Goal: Task Accomplishment & Management: Manage account settings

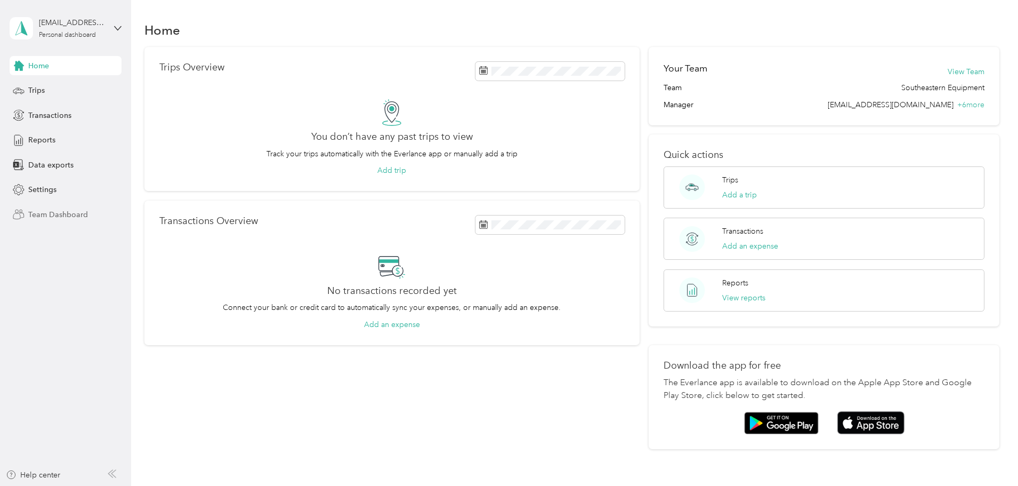
click at [60, 212] on span "Team Dashboard" at bounding box center [58, 214] width 60 height 11
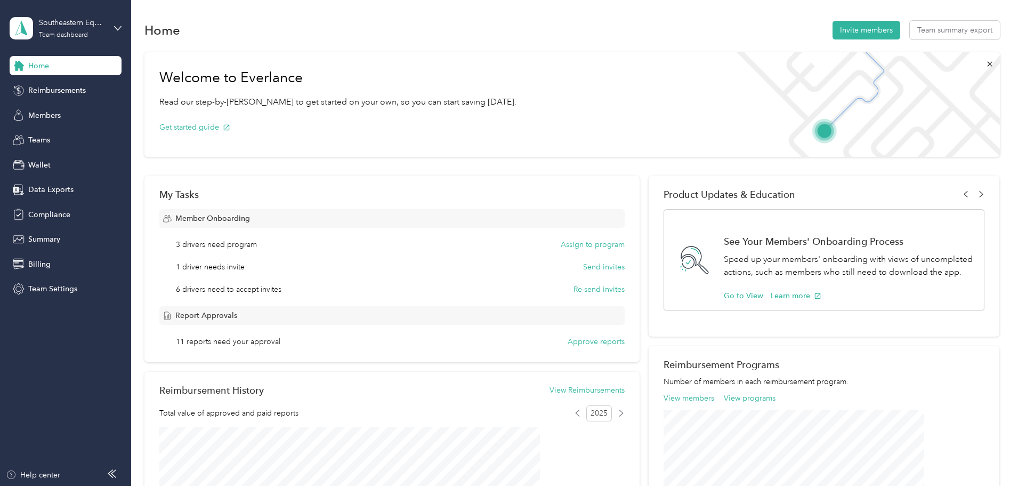
click at [584, 340] on button "Approve reports" at bounding box center [596, 341] width 57 height 11
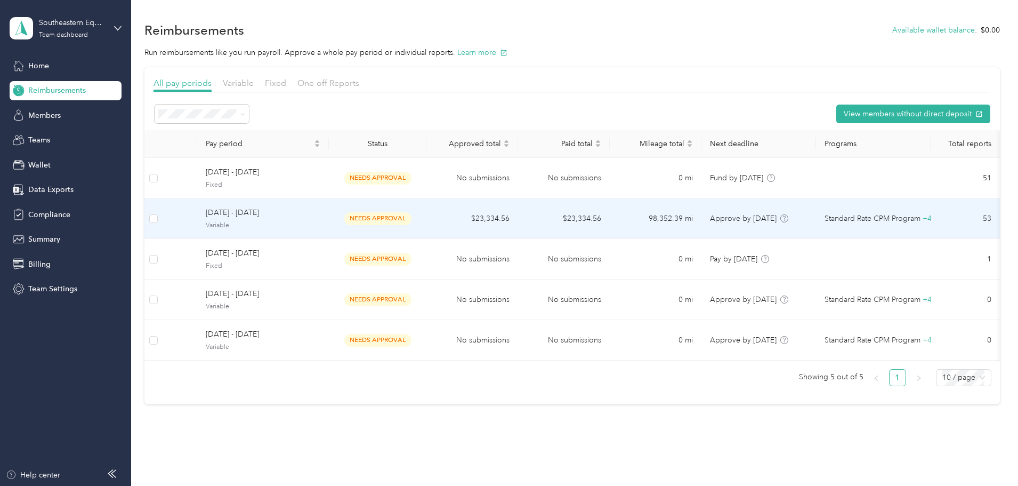
click at [412, 221] on span "needs approval" at bounding box center [377, 218] width 67 height 12
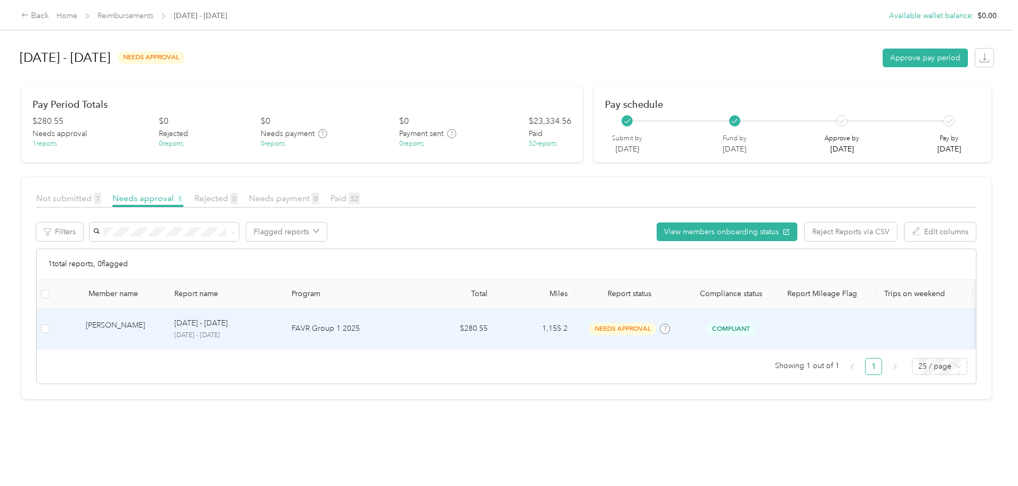
click at [157, 327] on div "Justin Patrick" at bounding box center [121, 328] width 71 height 19
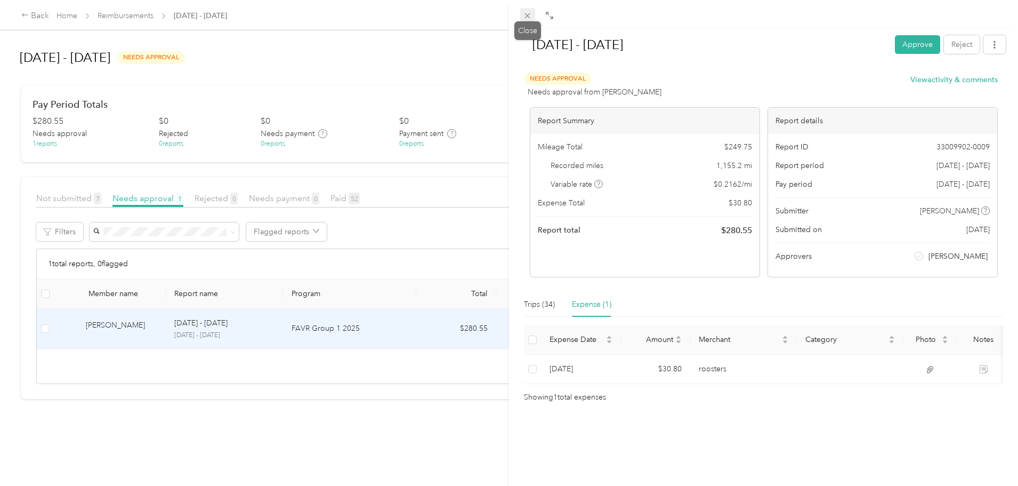
click at [525, 17] on icon at bounding box center [527, 15] width 9 height 9
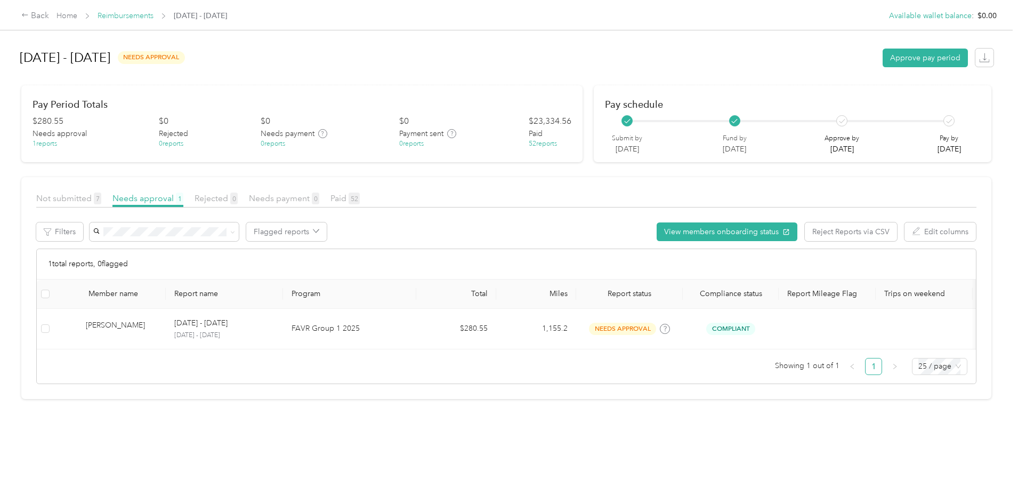
click at [154, 18] on link "Reimbursements" at bounding box center [126, 15] width 56 height 9
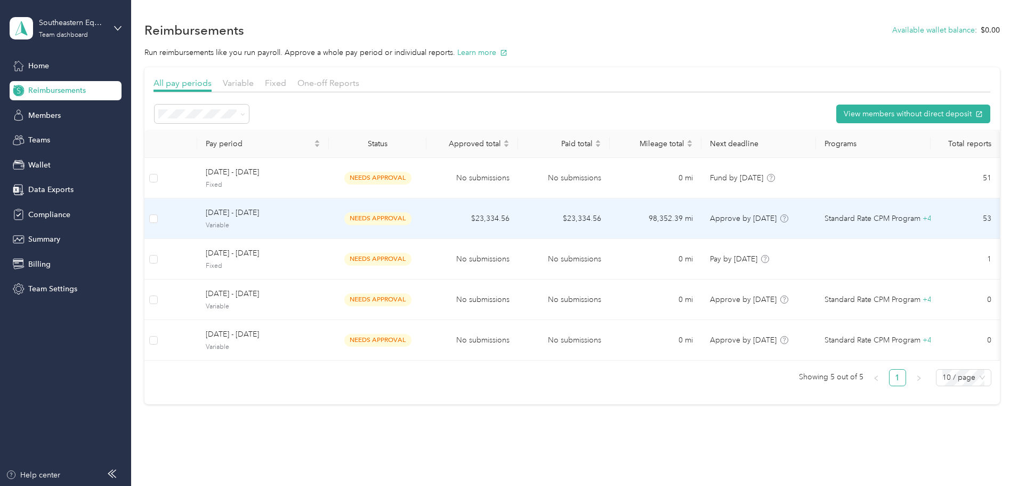
click at [656, 222] on td "98,352.39 mi" at bounding box center [656, 218] width 92 height 41
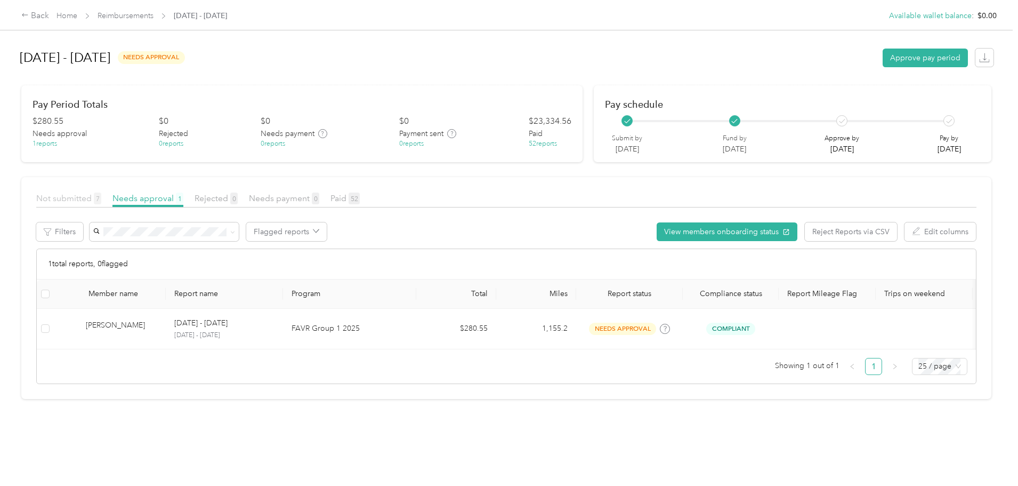
click at [101, 198] on span "Not submitted 7" at bounding box center [68, 198] width 65 height 10
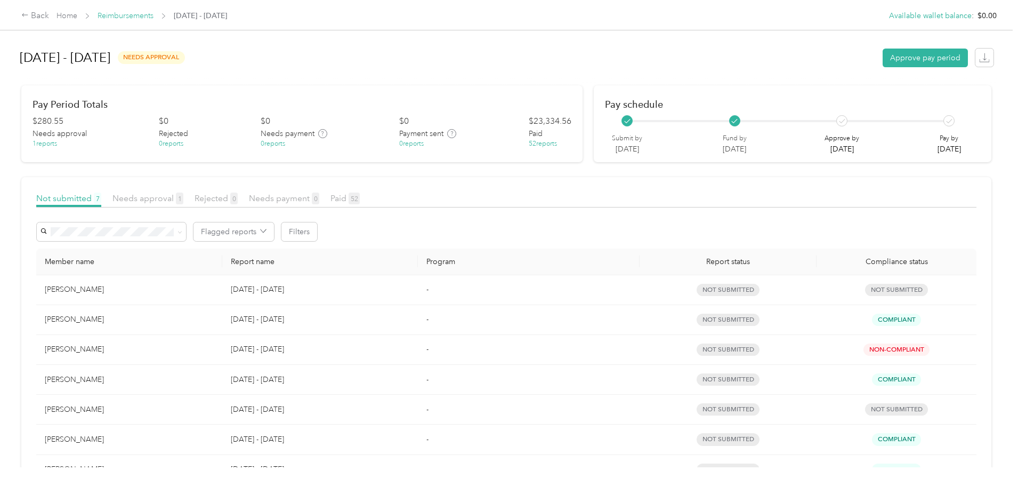
click at [154, 19] on link "Reimbursements" at bounding box center [126, 15] width 56 height 9
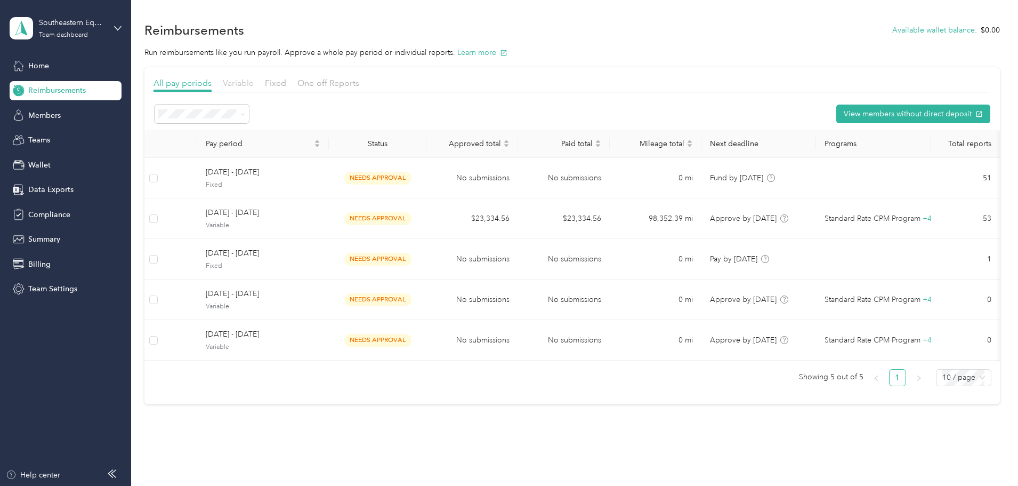
click at [254, 85] on span "Variable" at bounding box center [238, 83] width 31 height 10
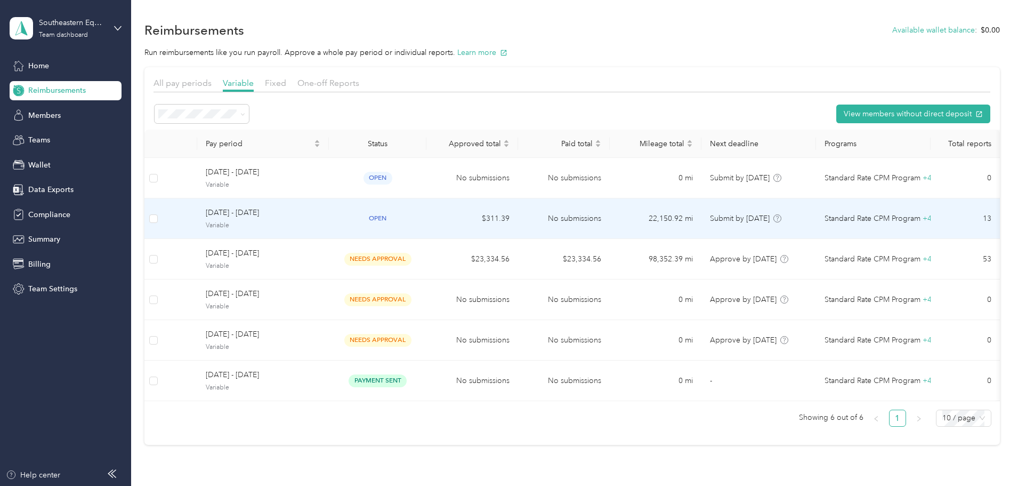
click at [320, 222] on span "Variable" at bounding box center [263, 226] width 115 height 10
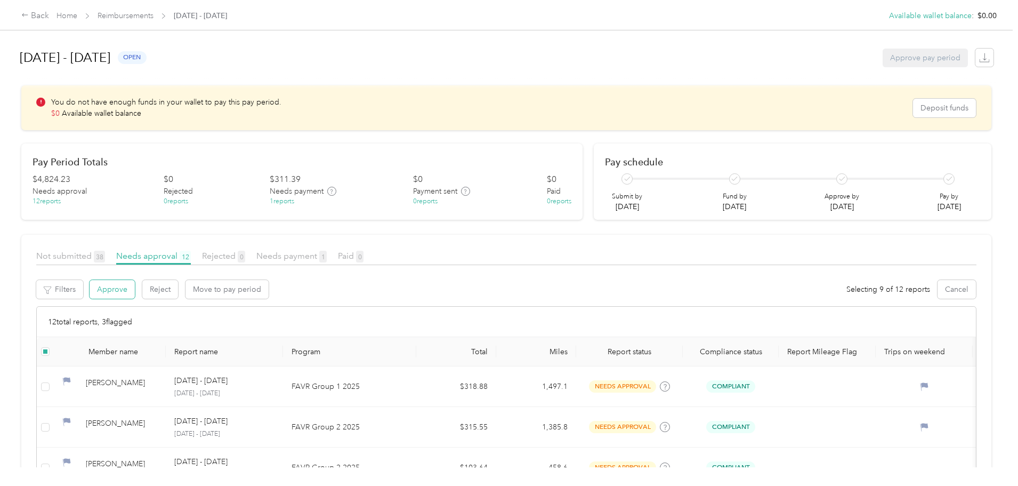
click at [135, 286] on button "Approve" at bounding box center [112, 289] width 45 height 19
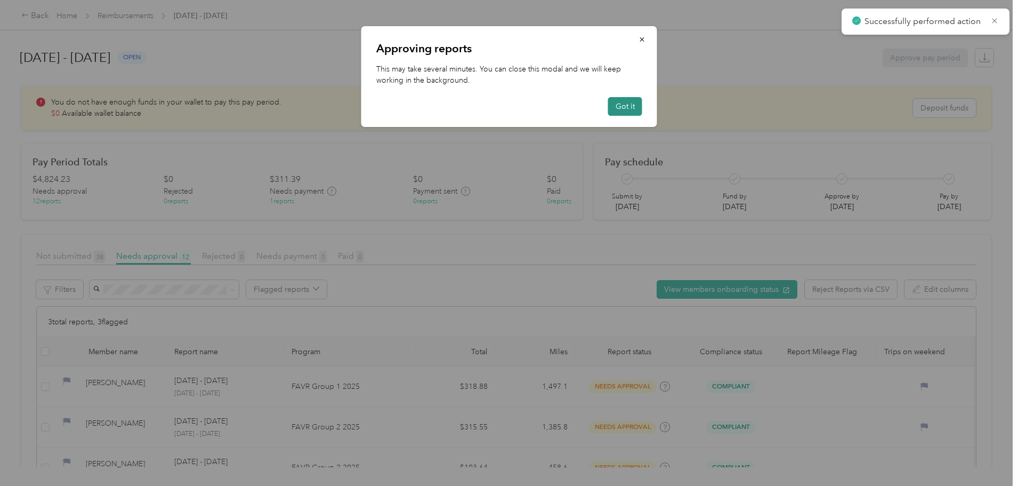
click at [620, 105] on button "Got it" at bounding box center [625, 106] width 34 height 19
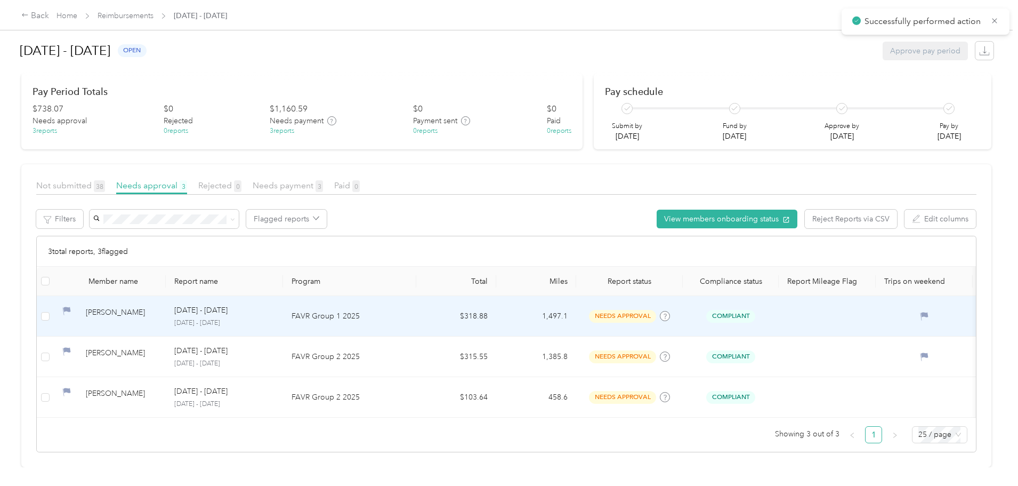
scroll to position [86, 0]
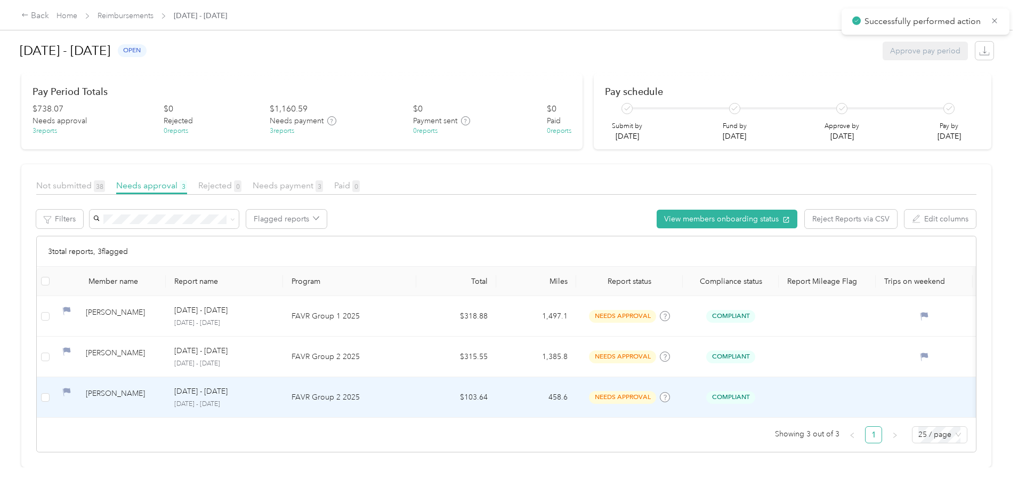
click at [402, 391] on p "FAVR Group 2 2025" at bounding box center [350, 397] width 116 height 12
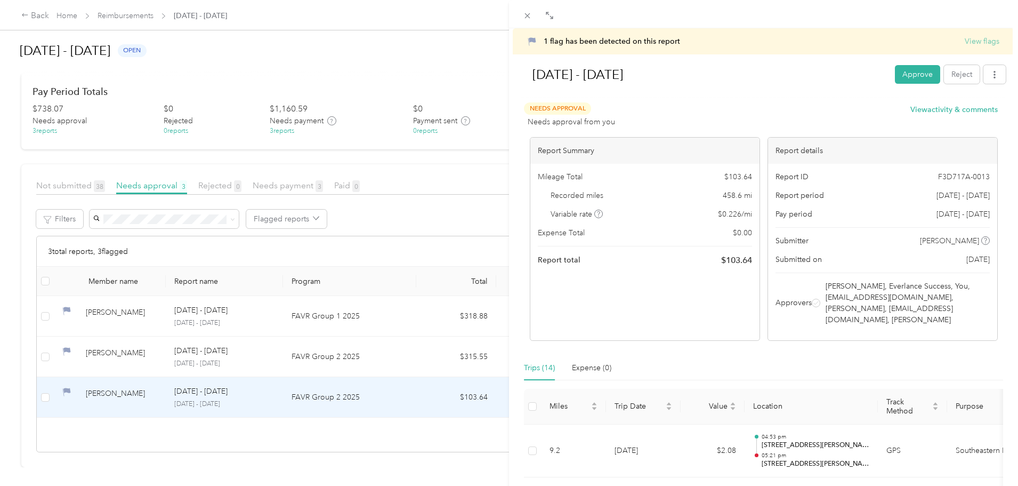
click at [987, 43] on button "View flags" at bounding box center [982, 41] width 35 height 11
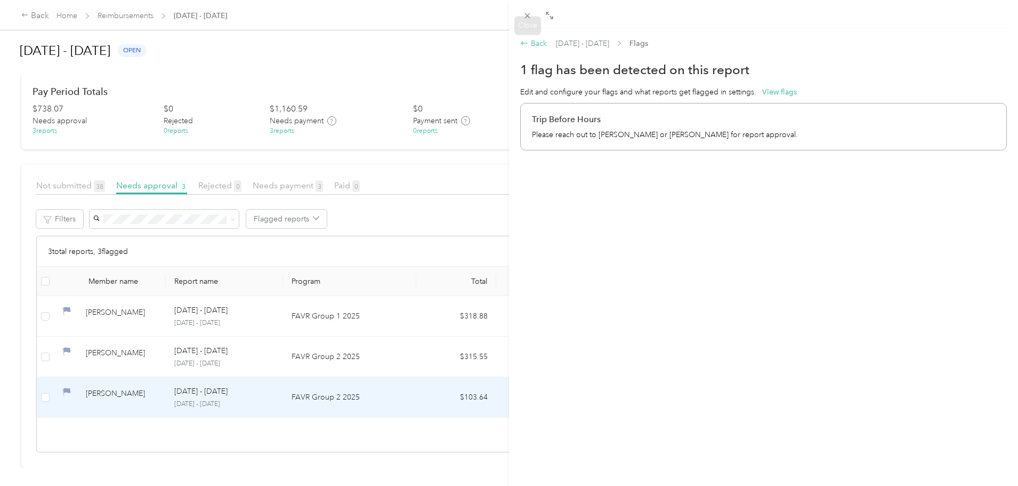
click at [543, 44] on div "Back" at bounding box center [533, 43] width 27 height 11
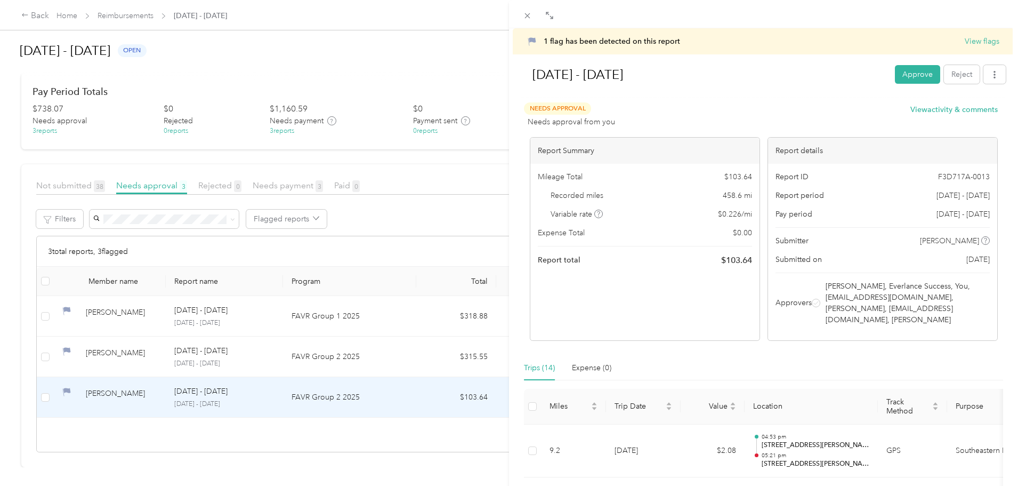
drag, startPoint x: 906, startPoint y: 66, endPoint x: 907, endPoint y: 71, distance: 5.4
click at [907, 66] on button "Approve" at bounding box center [917, 74] width 45 height 19
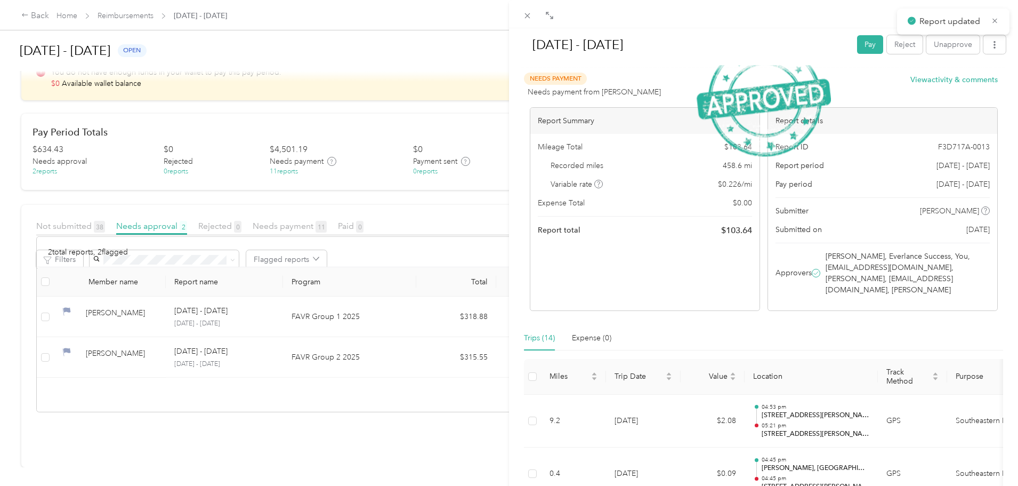
scroll to position [46, 0]
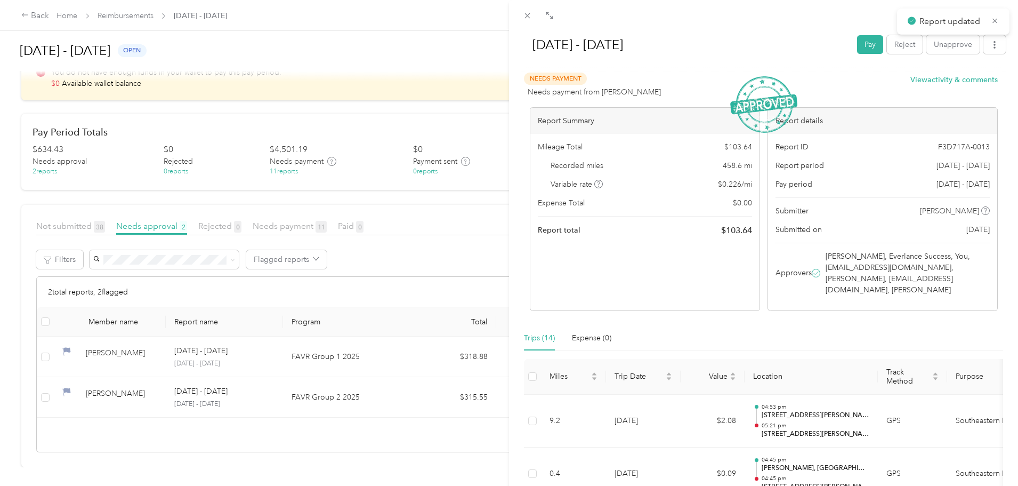
click at [304, 378] on div "Aug 1 - 31, 2025 Pay Reject Unapprove Needs Payment Needs payment from Remi Lan…" at bounding box center [509, 243] width 1018 height 486
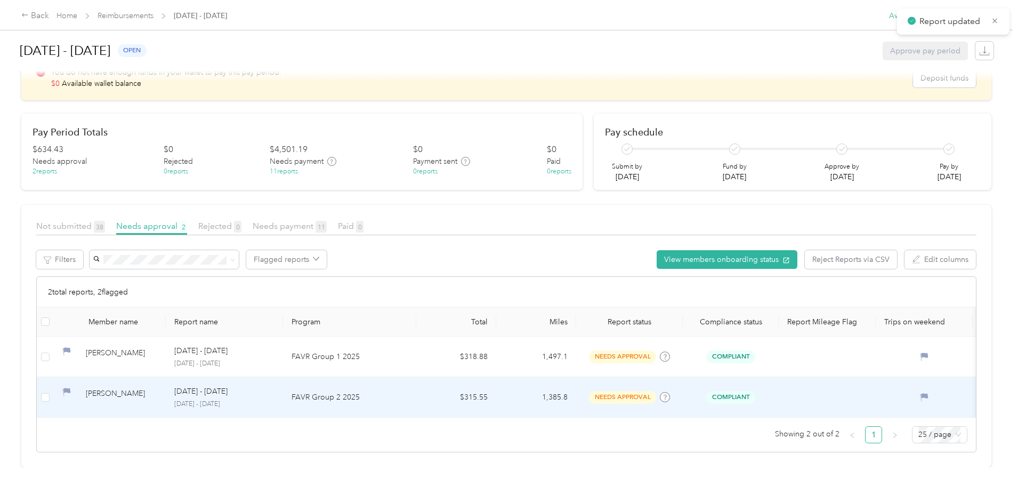
click at [275, 386] on div "[DATE] - [DATE]" at bounding box center [224, 392] width 100 height 12
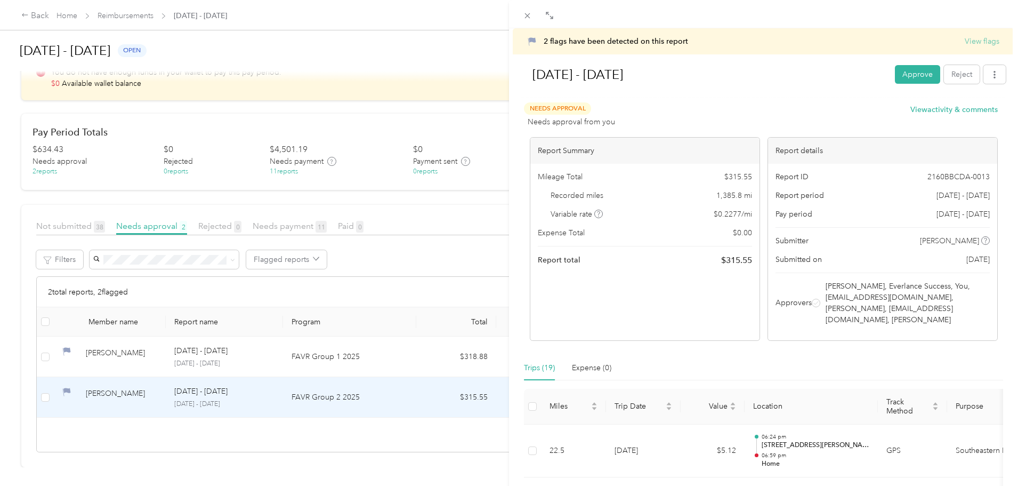
click at [973, 43] on button "View flags" at bounding box center [982, 41] width 35 height 11
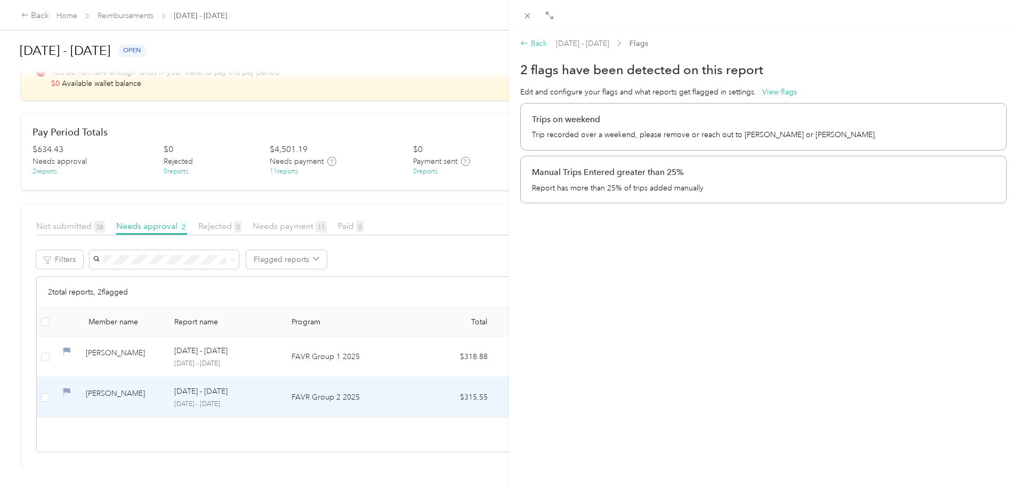
click at [540, 45] on div "Back" at bounding box center [533, 43] width 27 height 11
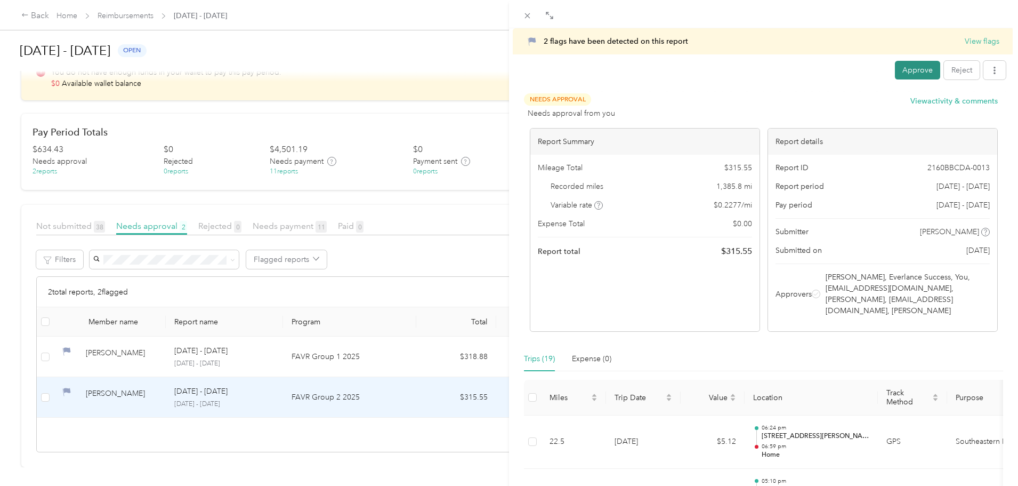
click at [904, 75] on button "Approve" at bounding box center [917, 70] width 45 height 19
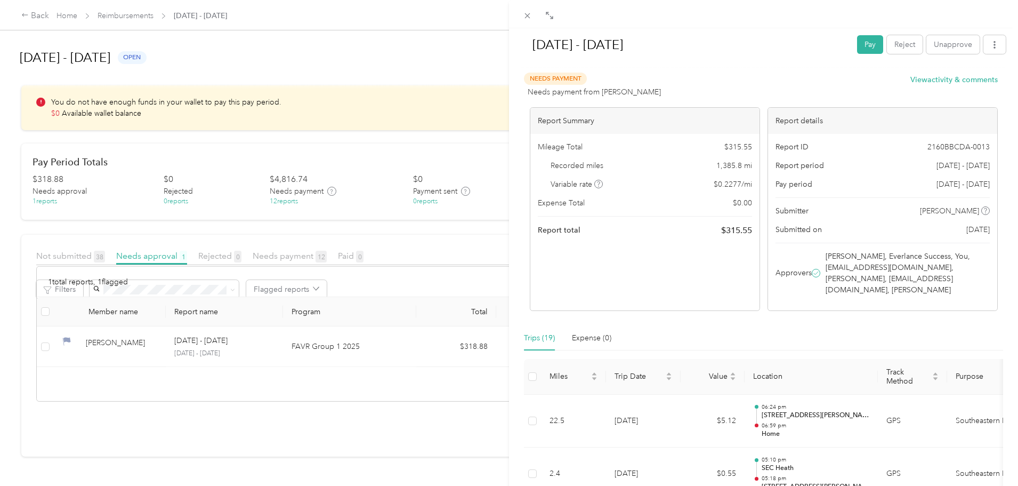
scroll to position [5, 0]
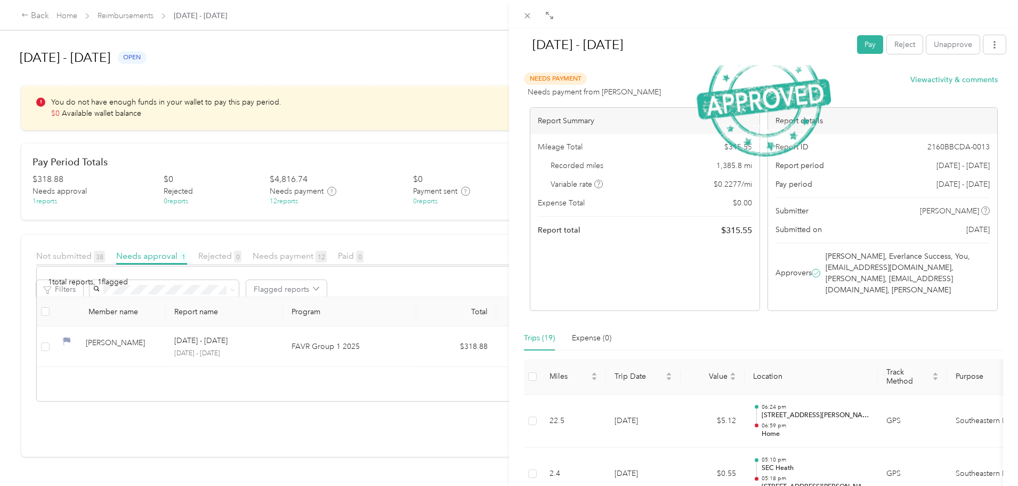
click at [221, 337] on div "Aug 1 - 31, 2025 Pay Reject Unapprove Needs Payment Needs payment from Remi Lan…" at bounding box center [509, 243] width 1018 height 486
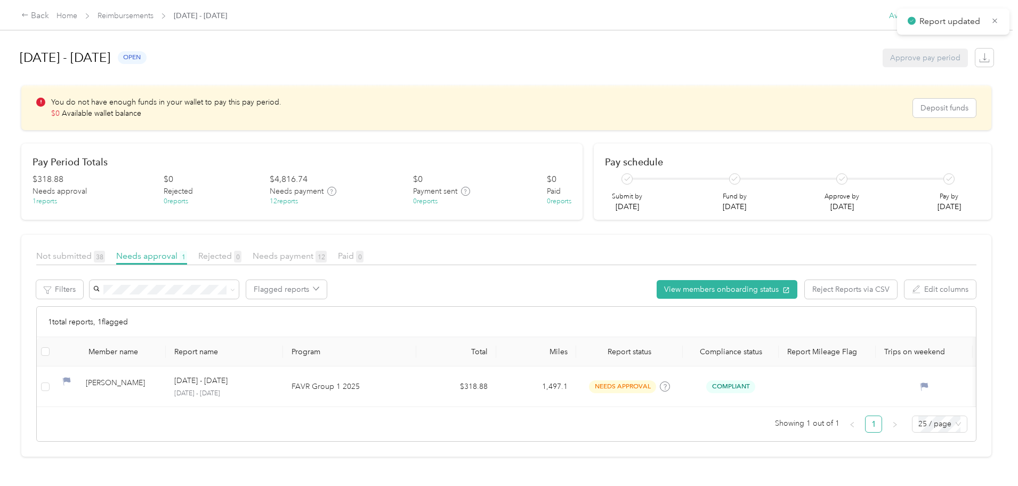
click at [204, 388] on div at bounding box center [509, 243] width 1018 height 486
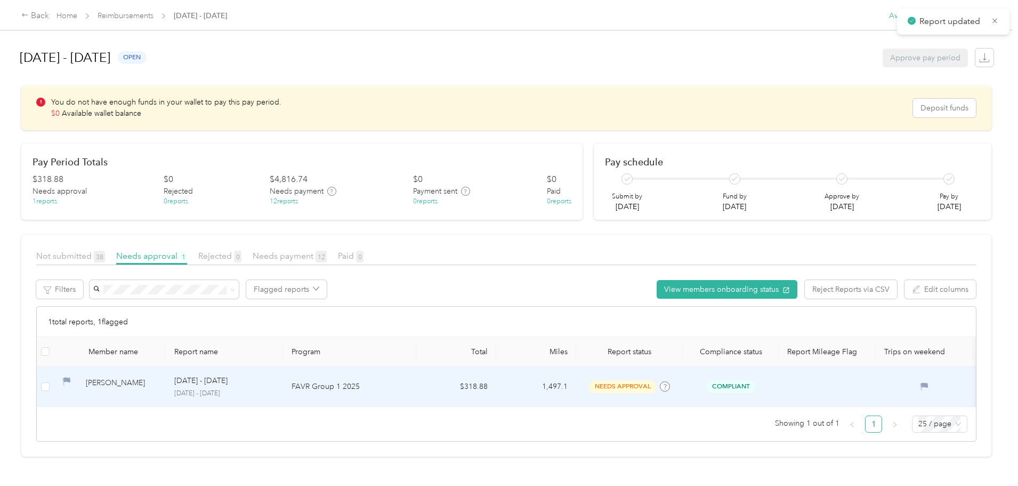
click at [157, 382] on div "Jose Baez" at bounding box center [121, 386] width 71 height 19
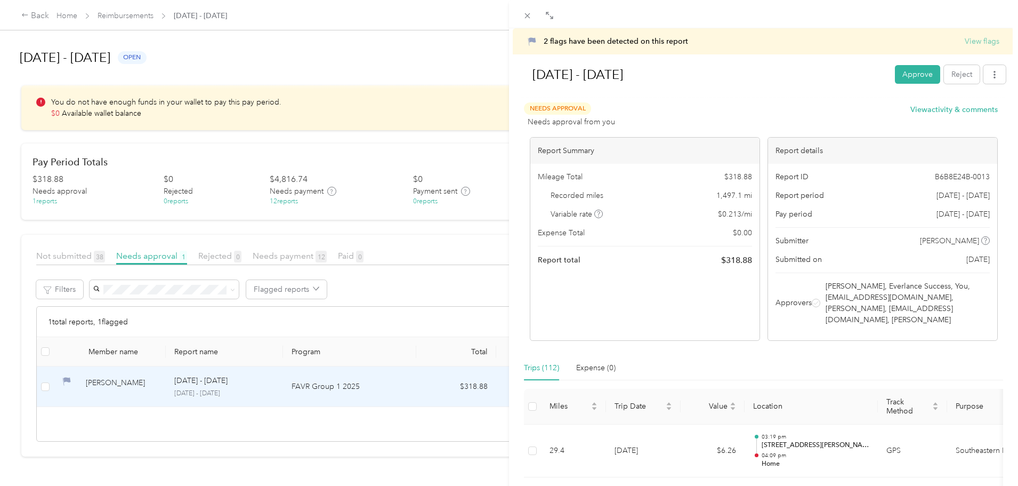
click at [973, 36] on button "View flags" at bounding box center [982, 41] width 35 height 11
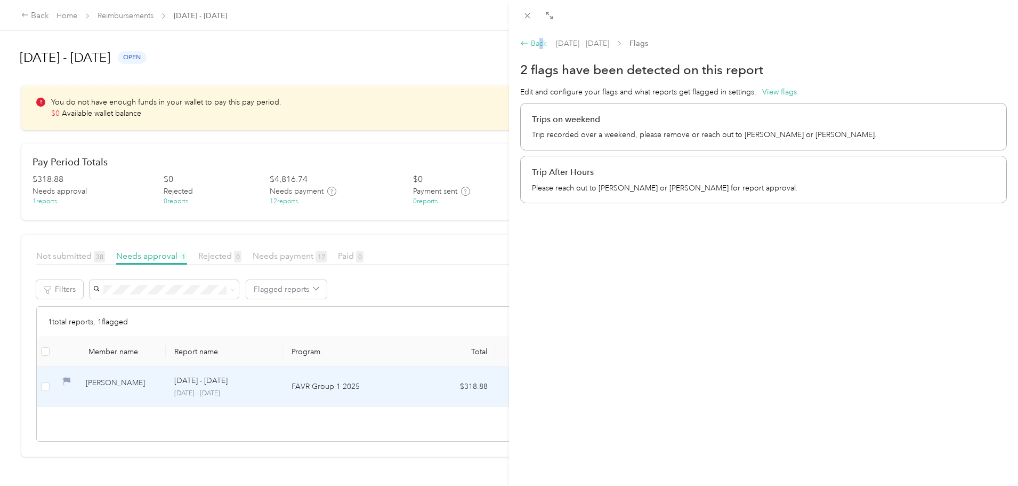
click at [538, 46] on div "Back" at bounding box center [533, 43] width 27 height 11
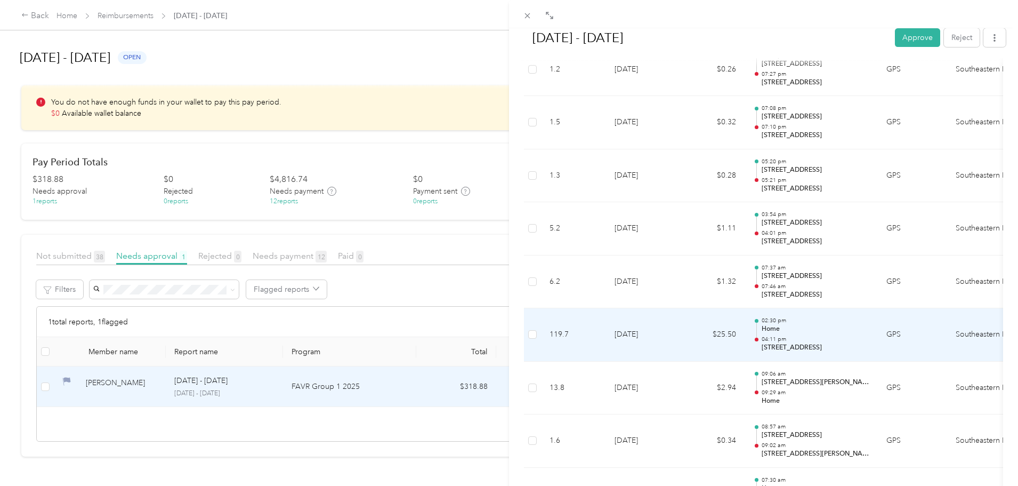
scroll to position [1875, 0]
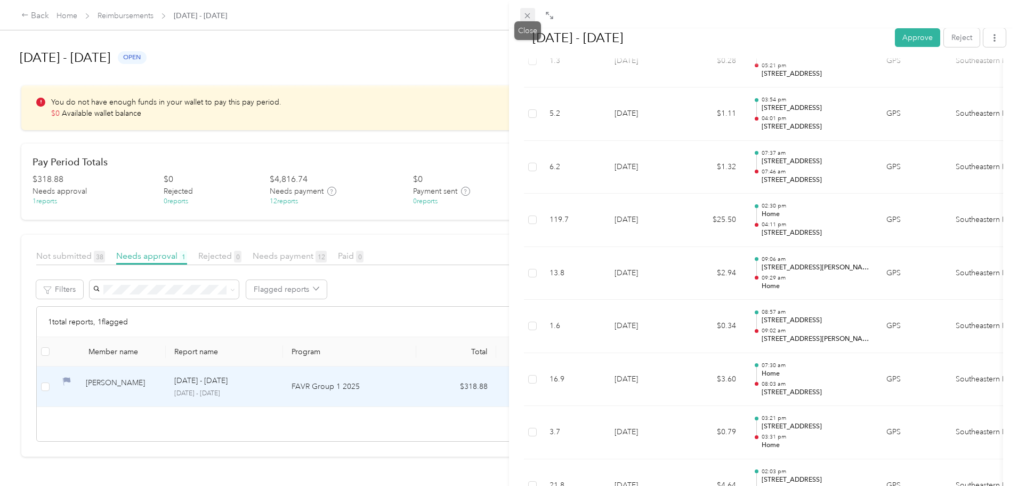
click at [528, 17] on icon at bounding box center [527, 15] width 9 height 9
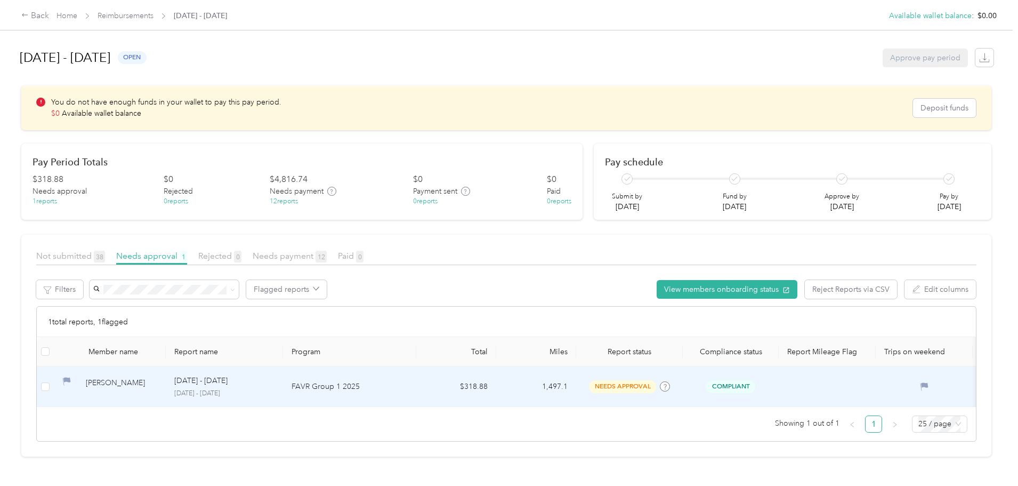
click at [416, 373] on td "FAVR Group 1 2025" at bounding box center [349, 386] width 133 height 41
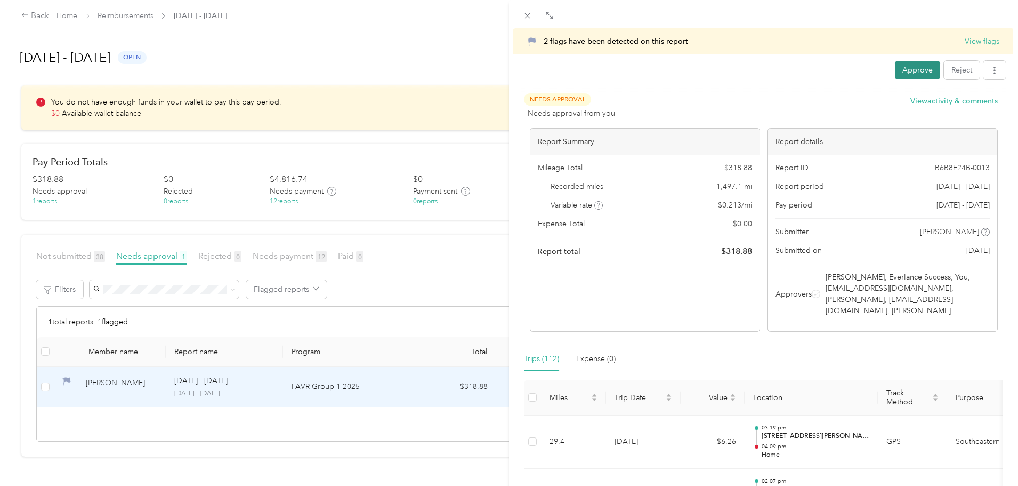
click at [915, 73] on button "Approve" at bounding box center [917, 70] width 45 height 19
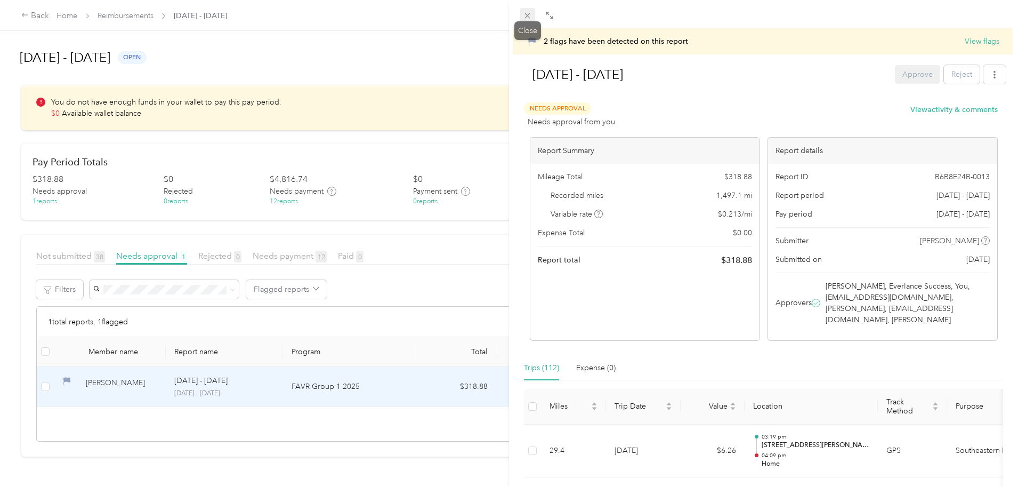
click at [526, 15] on icon at bounding box center [527, 15] width 9 height 9
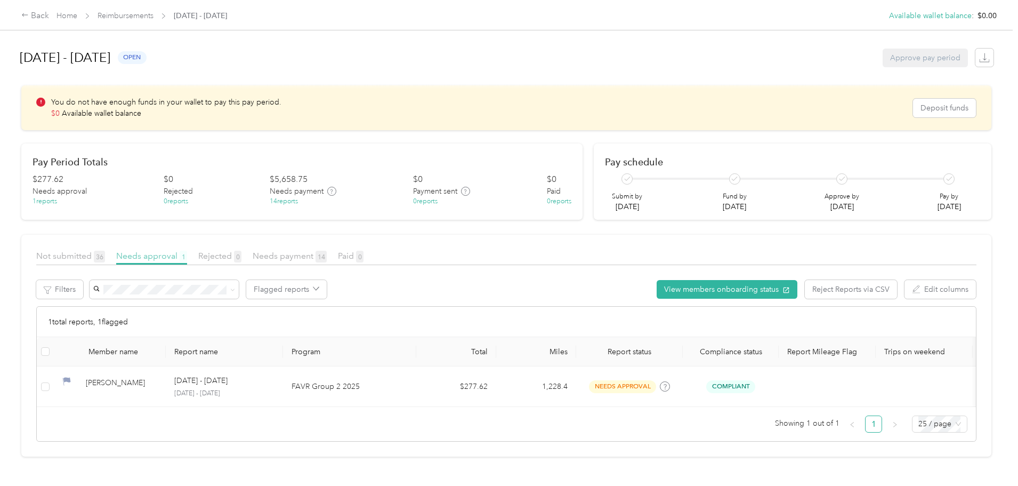
click at [187, 260] on span "Needs approval 1" at bounding box center [151, 256] width 71 height 10
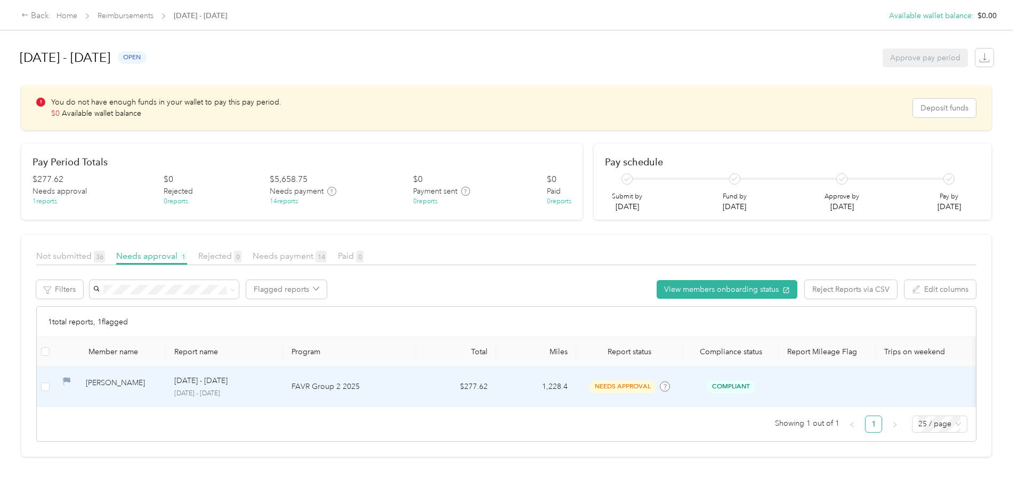
click at [157, 382] on div "Brandon Hochbein" at bounding box center [121, 386] width 71 height 19
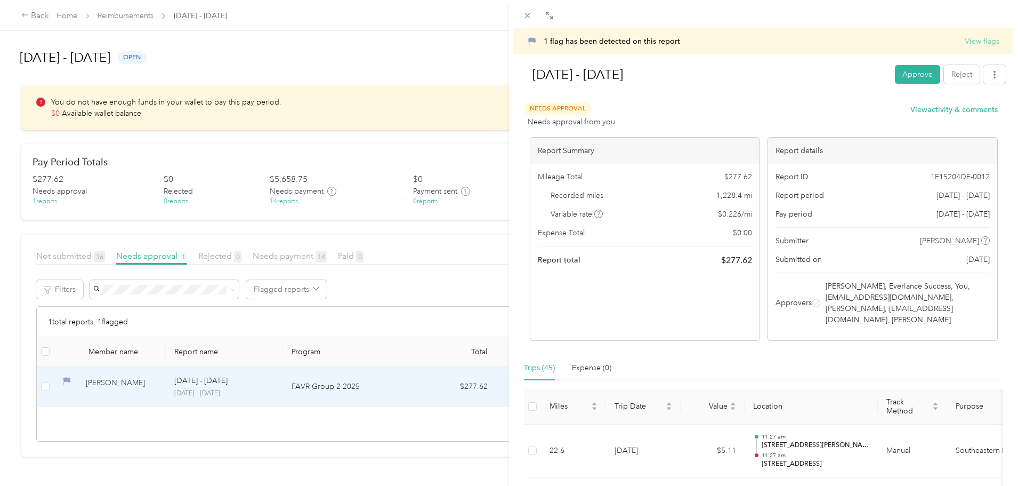
click at [985, 43] on button "View flags" at bounding box center [982, 41] width 35 height 11
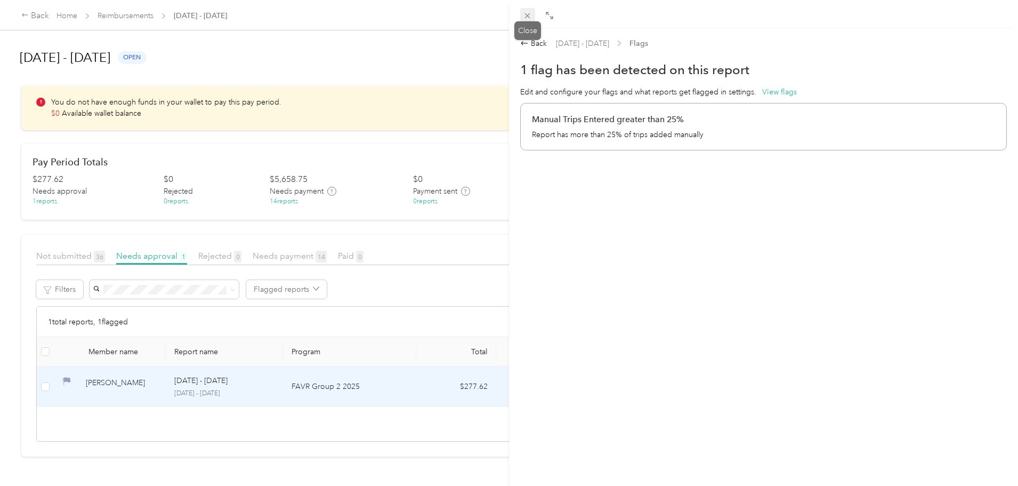
click at [526, 17] on icon at bounding box center [527, 15] width 9 height 9
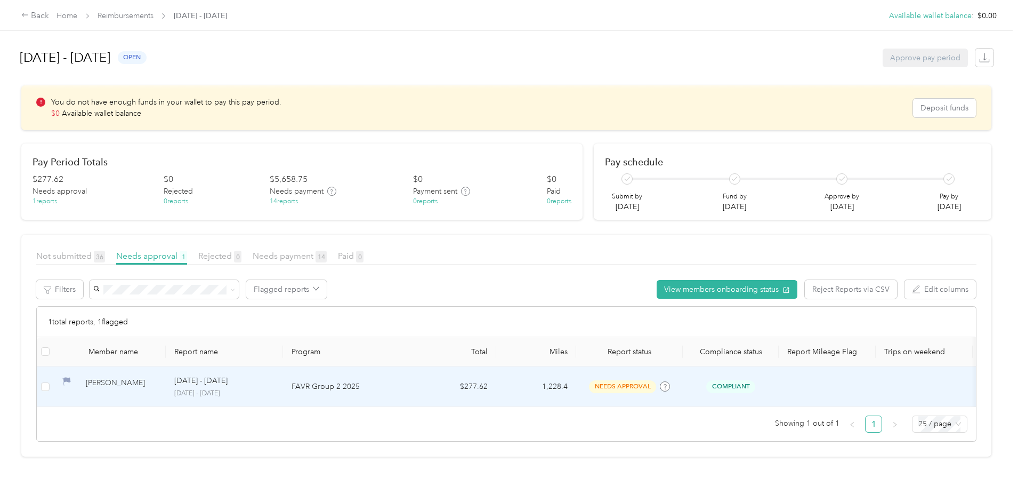
click at [157, 383] on div "Brandon Hochbein" at bounding box center [121, 386] width 71 height 19
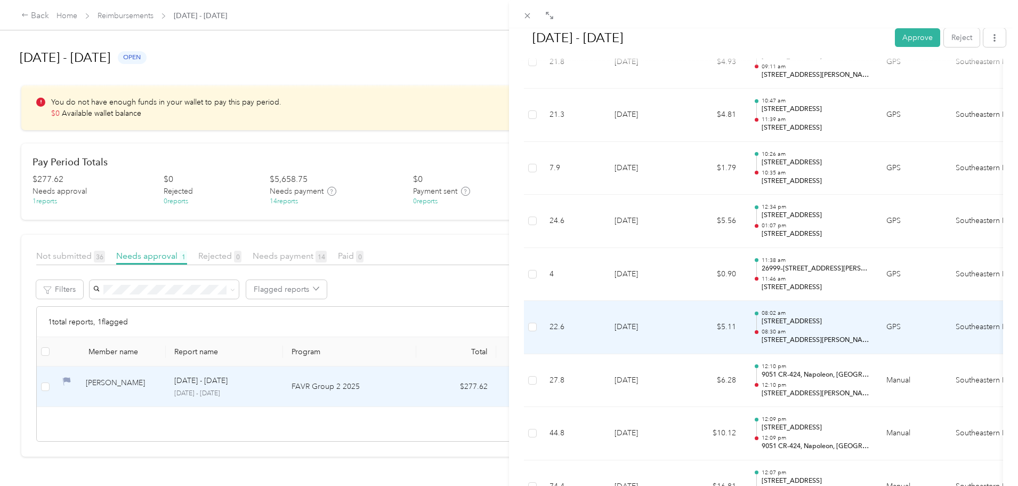
scroll to position [1608, 0]
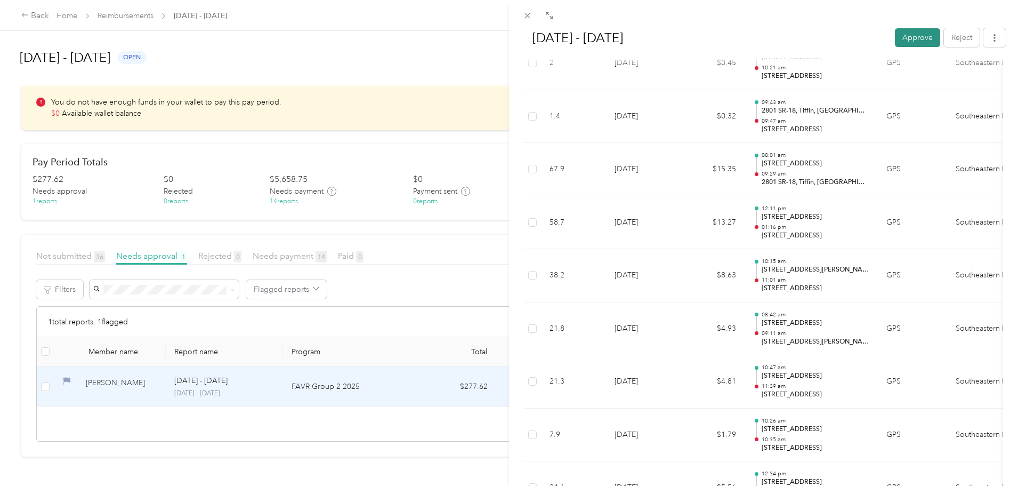
click at [910, 39] on button "Approve" at bounding box center [917, 37] width 45 height 19
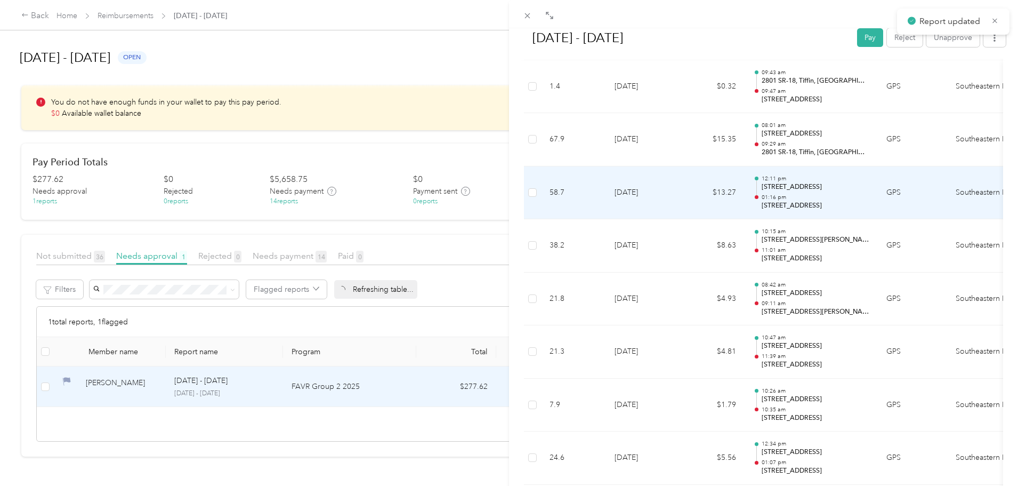
scroll to position [1578, 0]
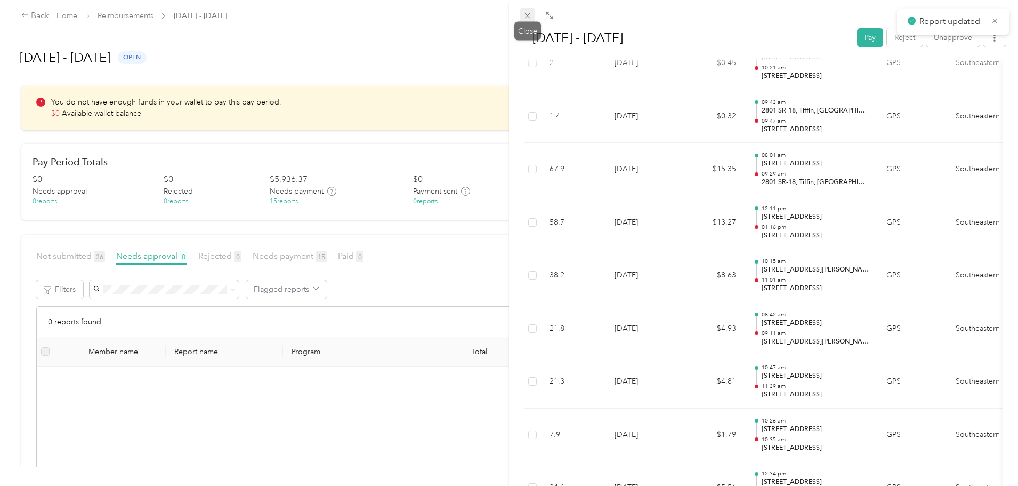
click at [530, 13] on icon at bounding box center [527, 15] width 5 height 5
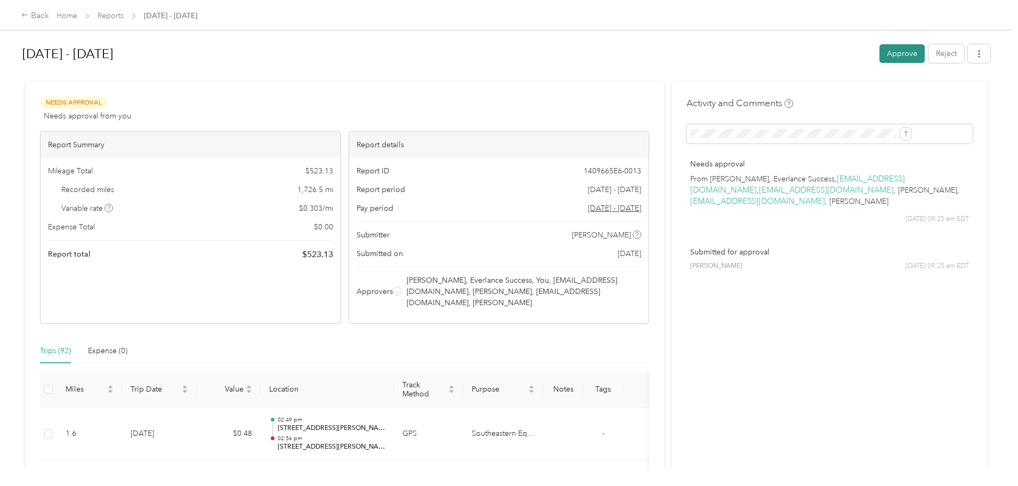
click at [880, 56] on button "Approve" at bounding box center [902, 53] width 45 height 19
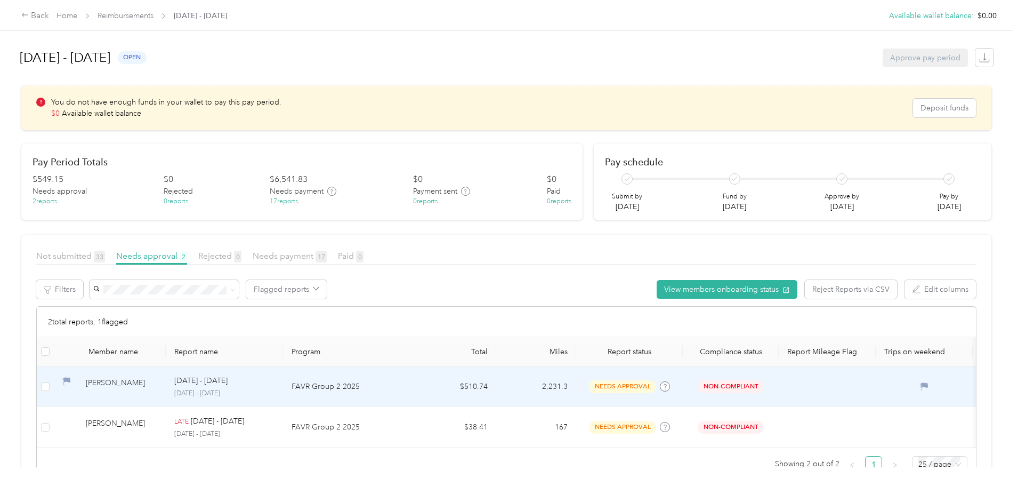
click at [228, 380] on p "[DATE] - [DATE]" at bounding box center [200, 381] width 53 height 12
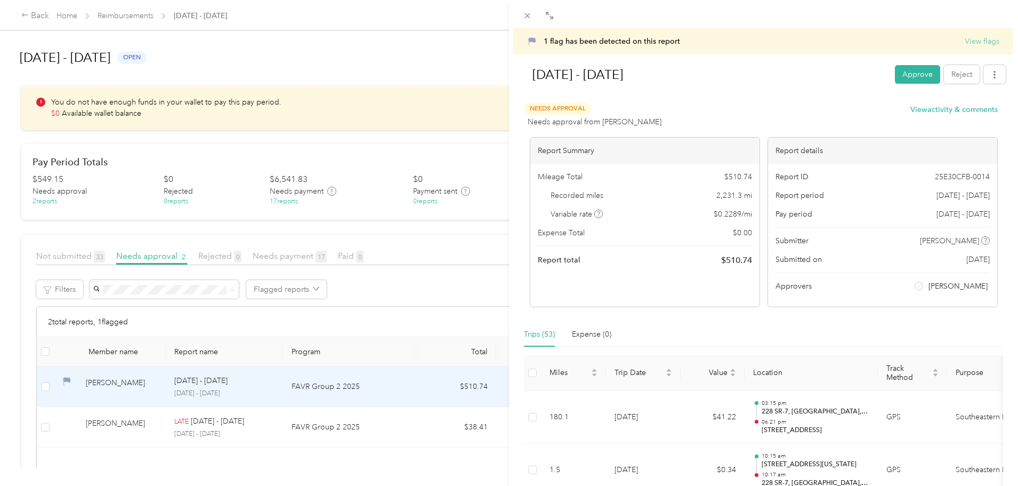
click at [987, 39] on button "View flags" at bounding box center [982, 41] width 35 height 11
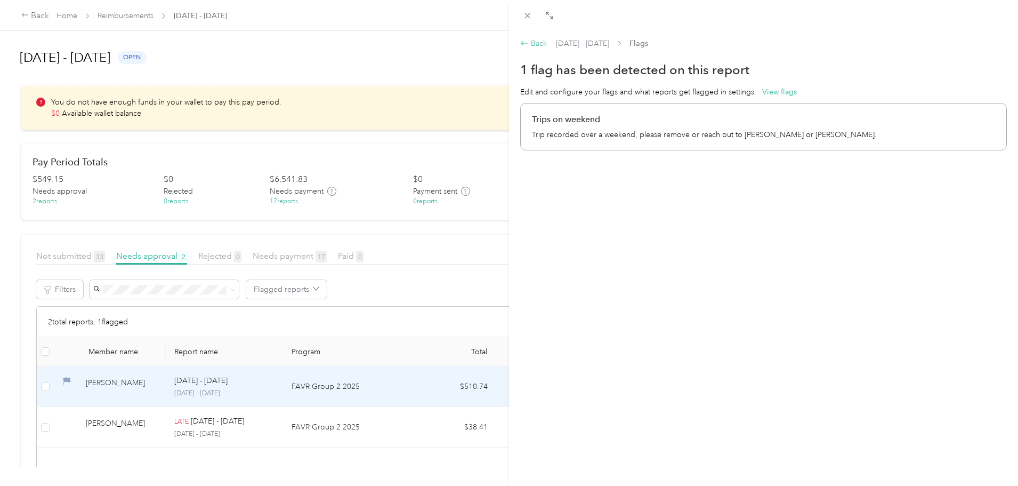
click at [529, 44] on div "Back" at bounding box center [533, 43] width 27 height 11
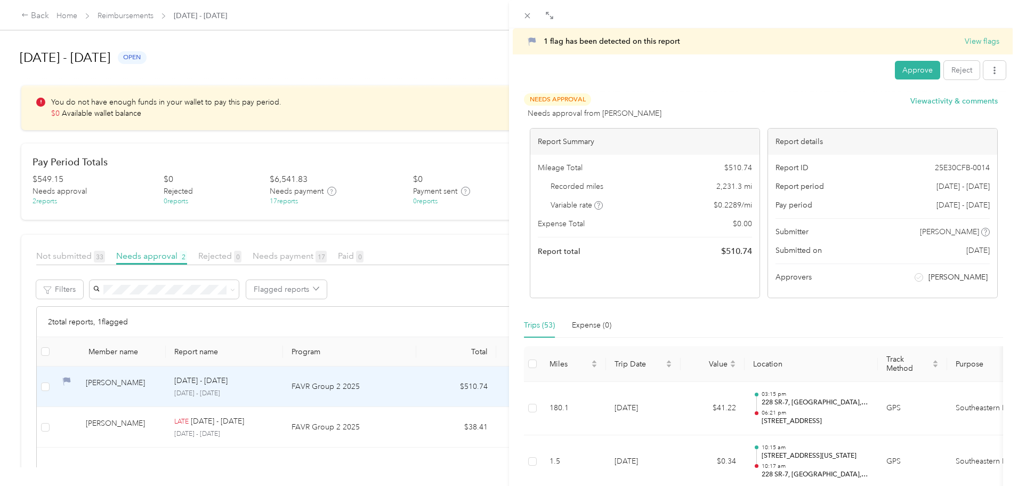
click at [912, 77] on button "Approve" at bounding box center [917, 70] width 45 height 19
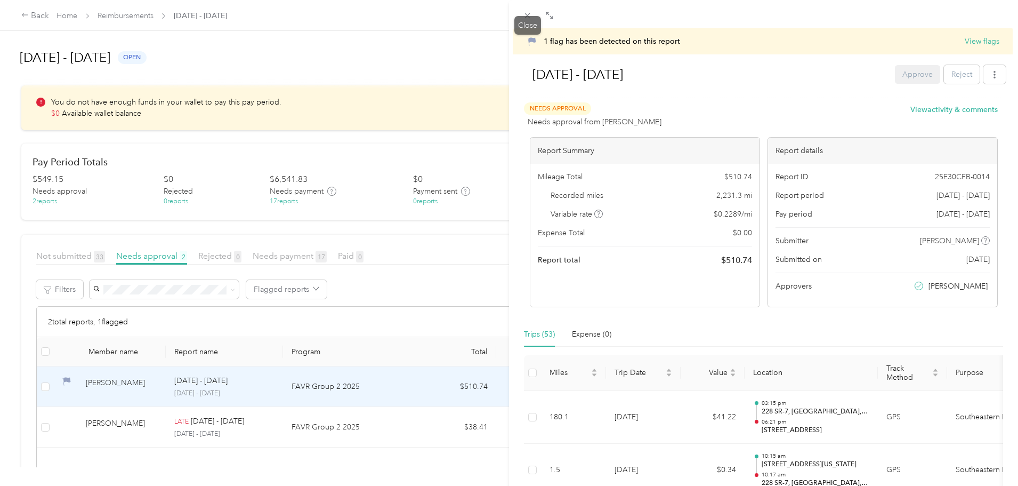
click at [525, 16] on icon at bounding box center [527, 15] width 9 height 9
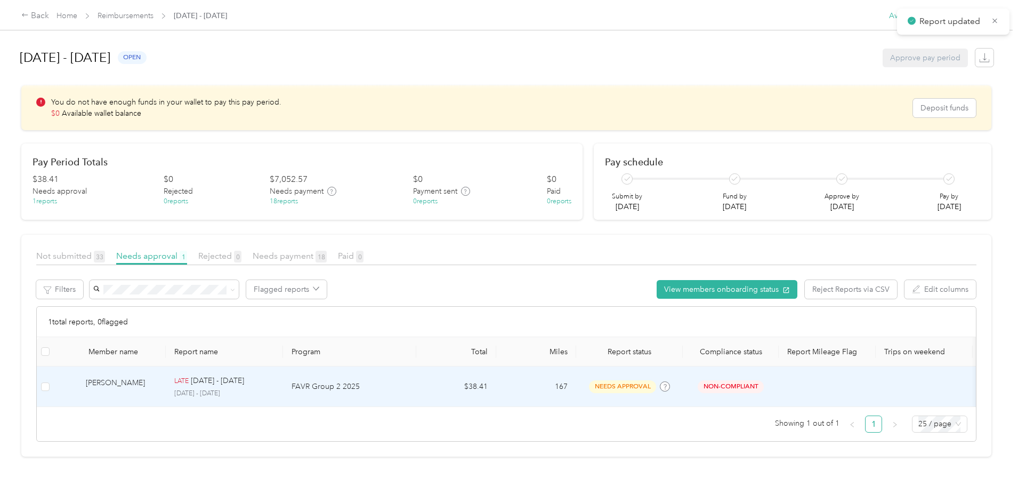
click at [496, 390] on td "$38.41" at bounding box center [456, 386] width 80 height 41
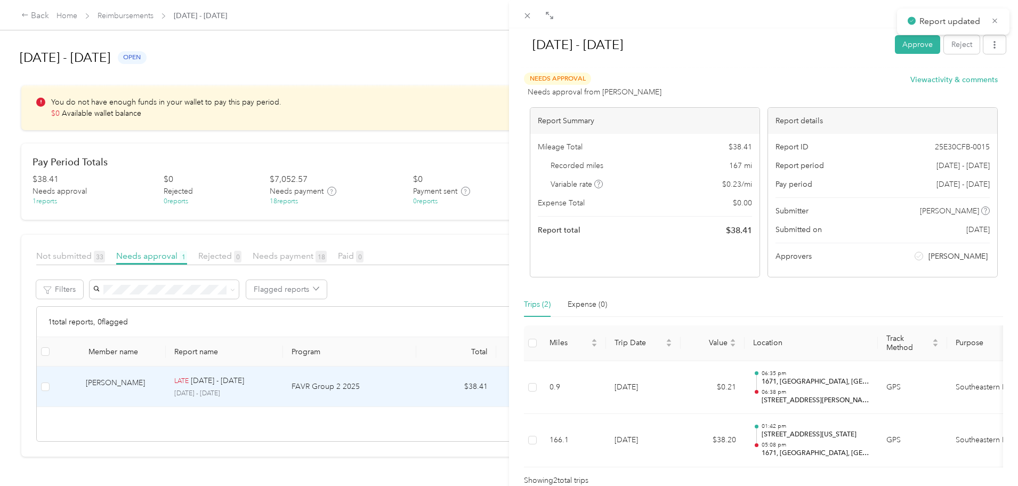
click at [917, 46] on button "Approve" at bounding box center [917, 44] width 45 height 19
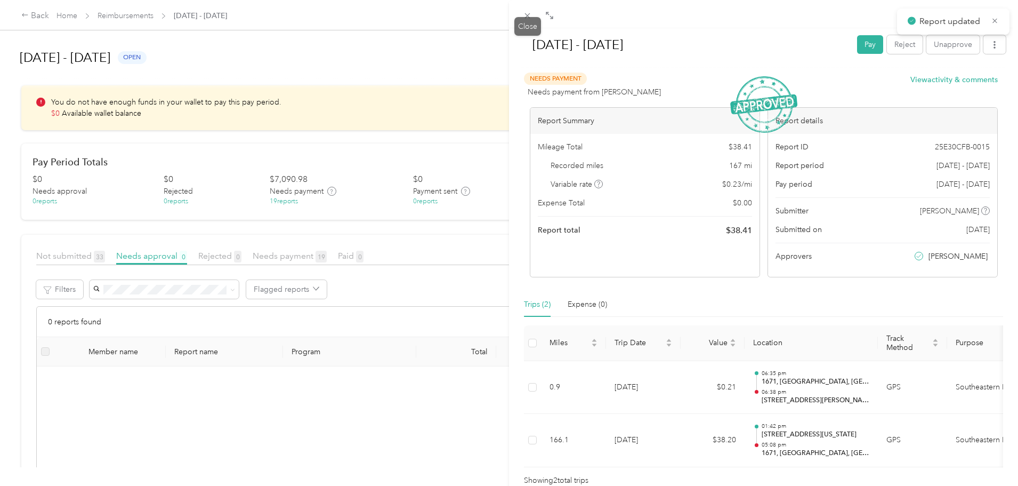
click at [527, 19] on icon at bounding box center [527, 15] width 9 height 9
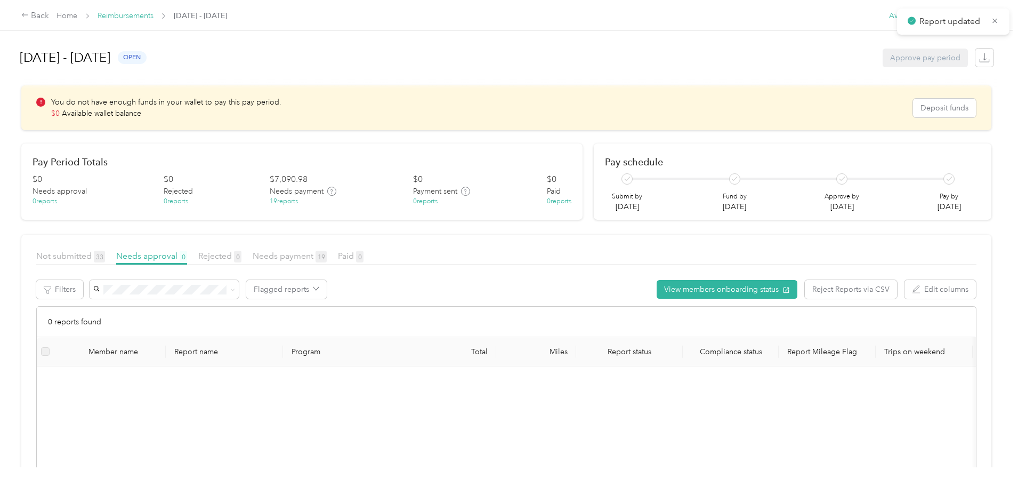
click at [154, 14] on link "Reimbursements" at bounding box center [126, 15] width 56 height 9
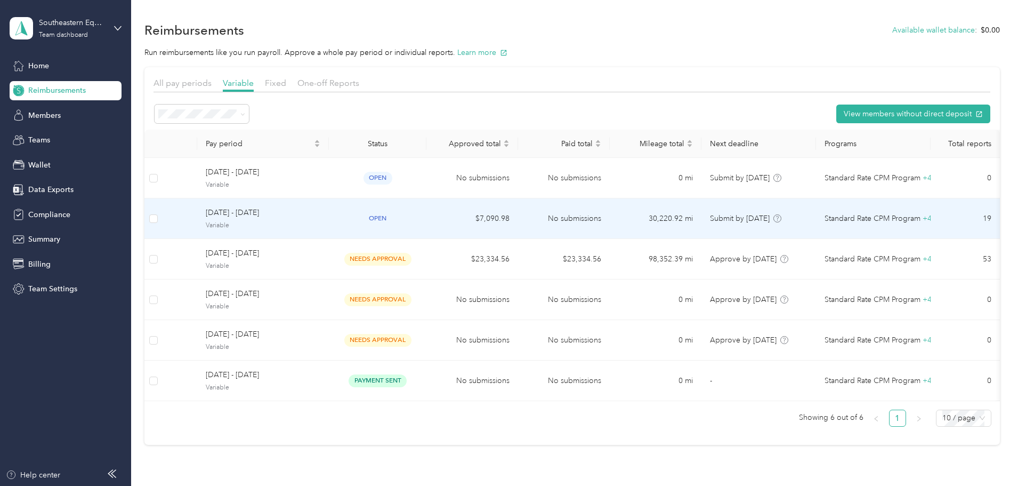
click at [395, 214] on td "open" at bounding box center [378, 218] width 98 height 41
